Goal: Transaction & Acquisition: Subscribe to service/newsletter

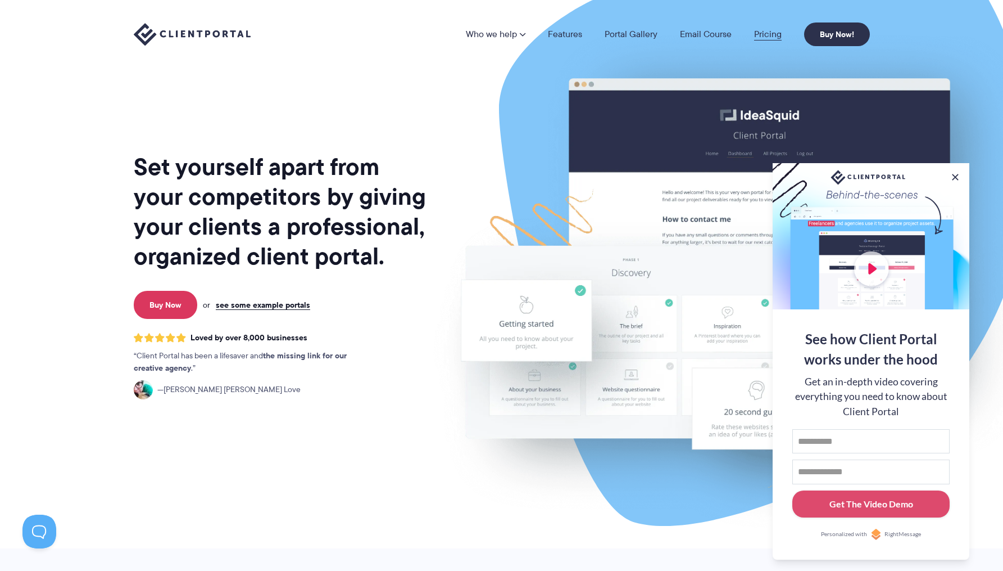
click at [774, 33] on link "Pricing" at bounding box center [768, 34] width 28 height 9
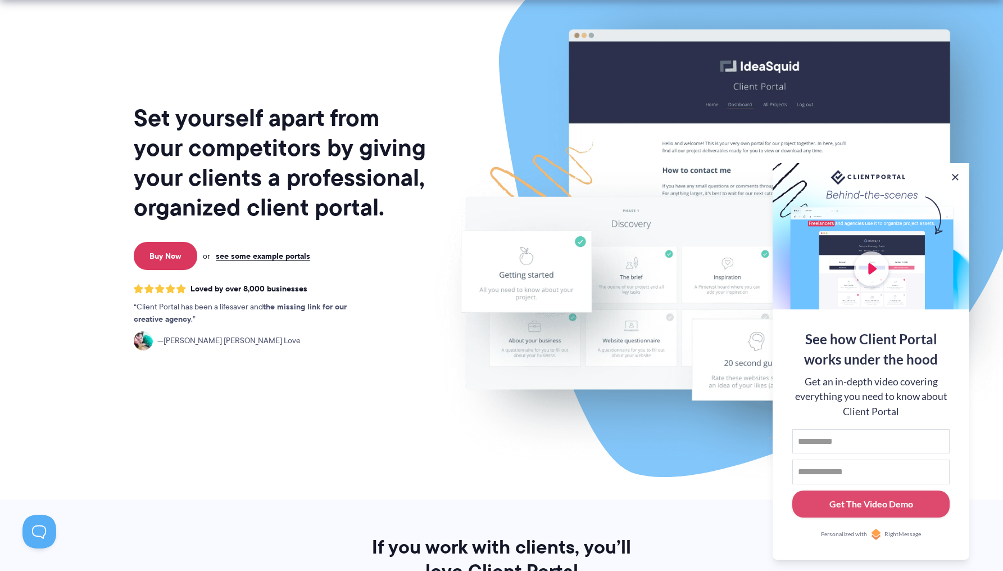
scroll to position [59, 0]
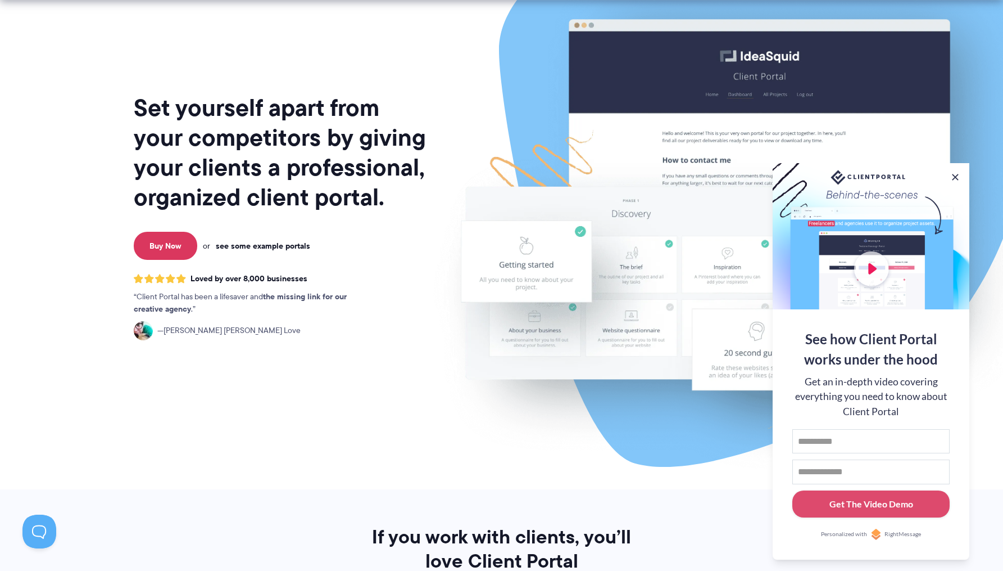
click at [291, 247] on link "see some example portals" at bounding box center [263, 246] width 94 height 10
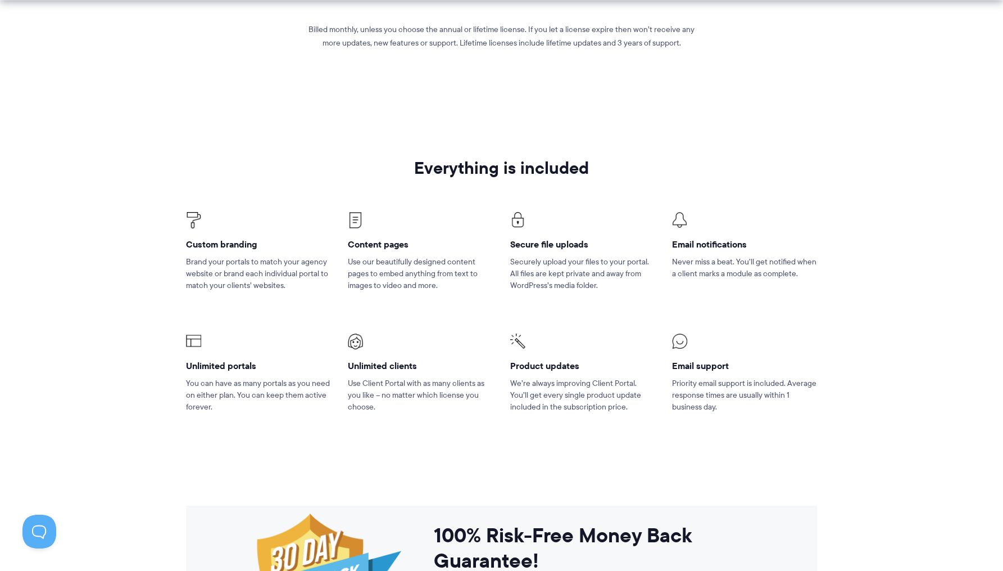
scroll to position [623, 0]
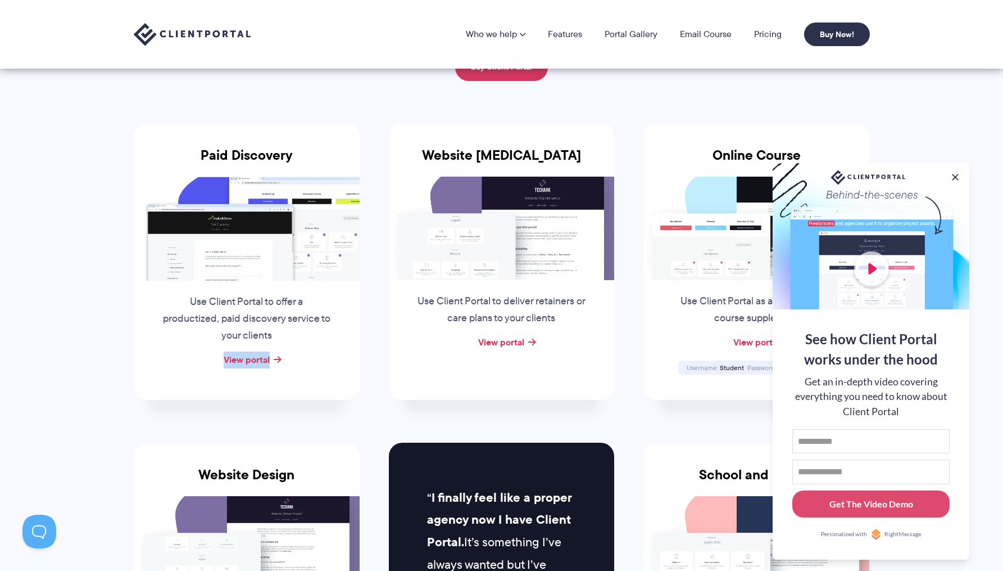
scroll to position [134, 0]
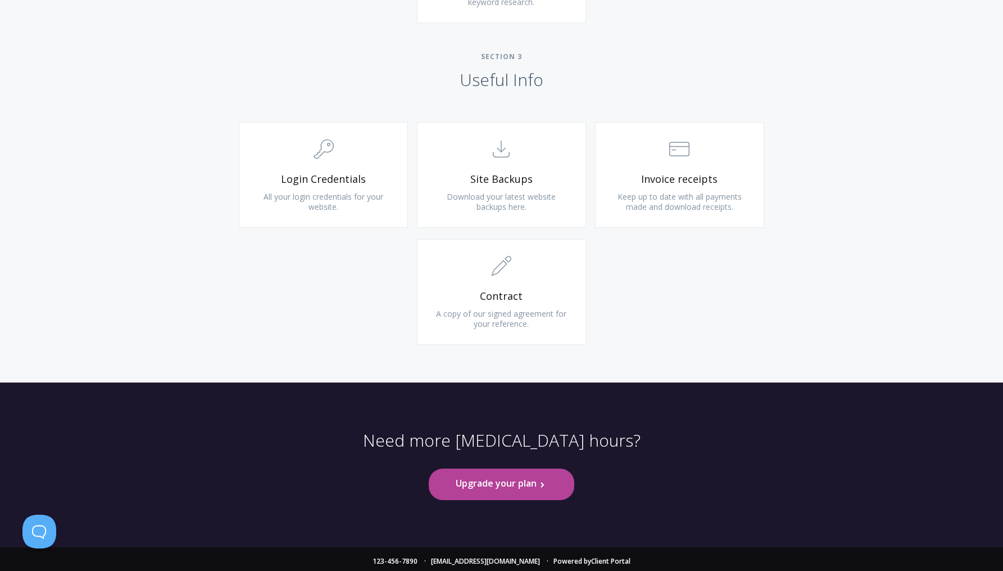
scroll to position [1028, 0]
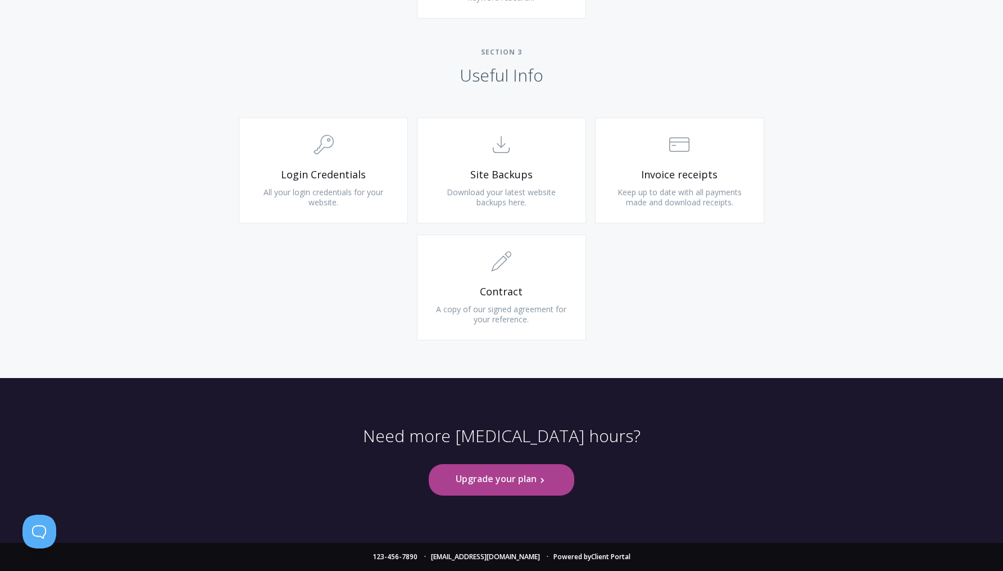
click at [505, 481] on link "Upgrade your plan .st0{fill:none;stroke:#000000;stroke-width:2;stroke-miterlimi…" at bounding box center [501, 479] width 145 height 31
